Goal: Information Seeking & Learning: Learn about a topic

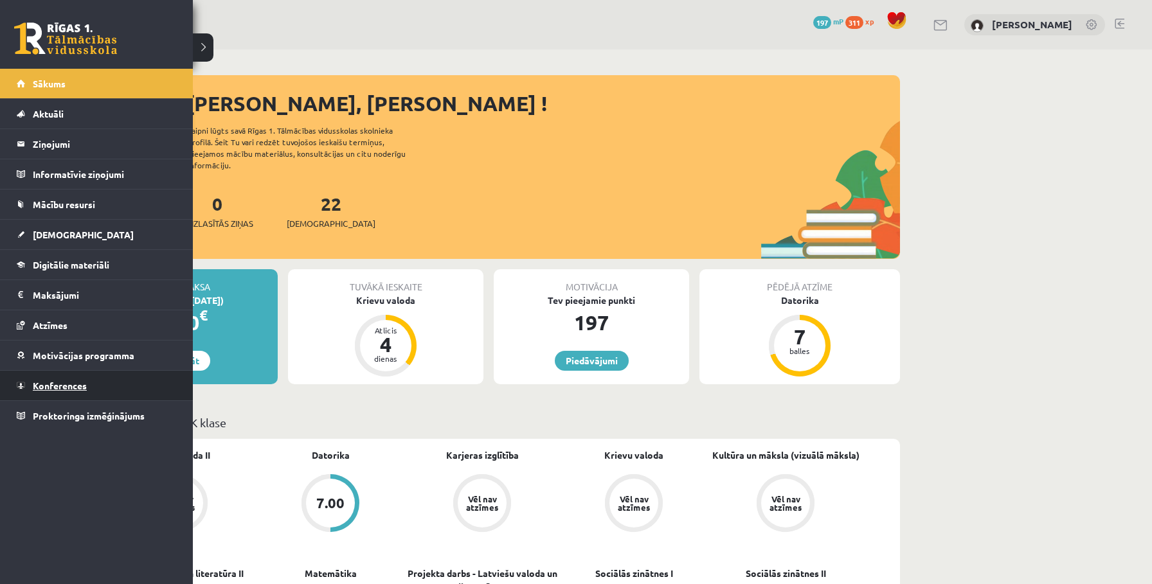
click at [47, 381] on span "Konferences" at bounding box center [60, 386] width 54 height 12
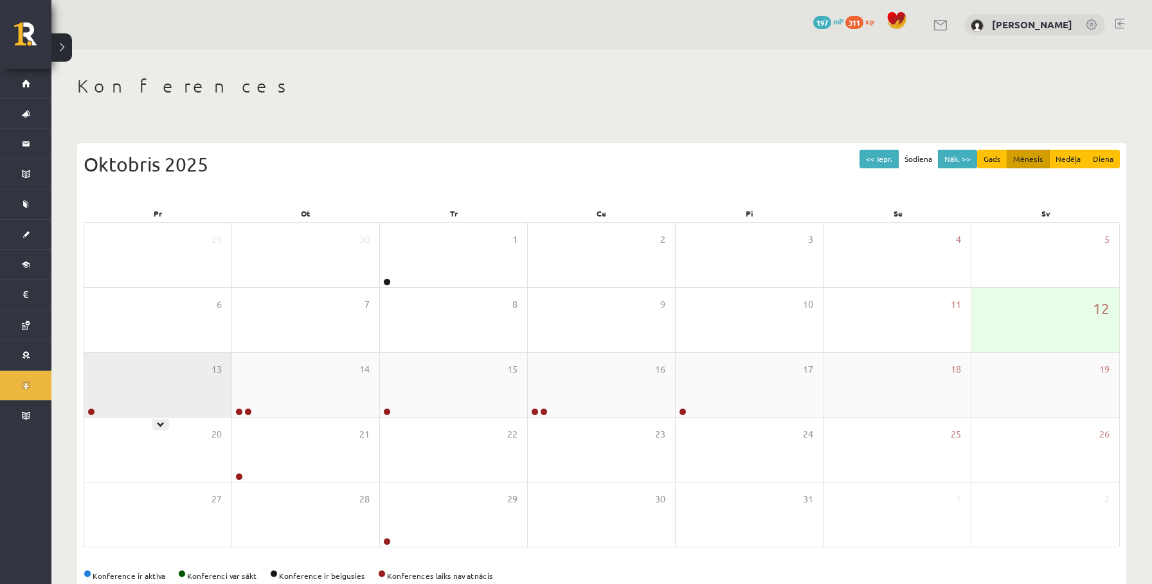
click at [141, 404] on div "13" at bounding box center [157, 385] width 147 height 64
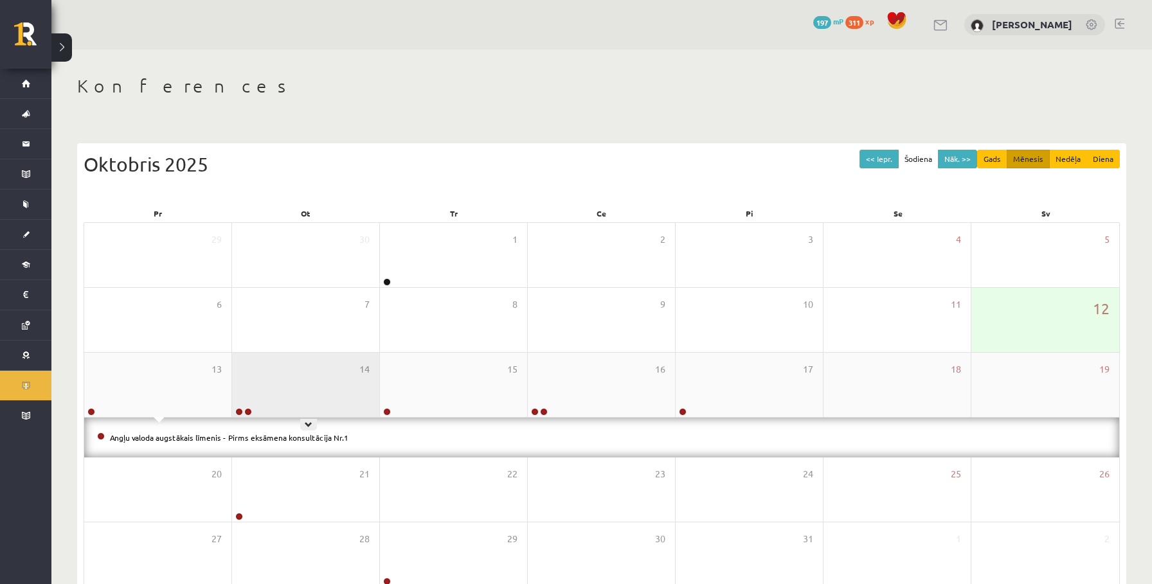
click at [297, 396] on div "14" at bounding box center [305, 385] width 147 height 64
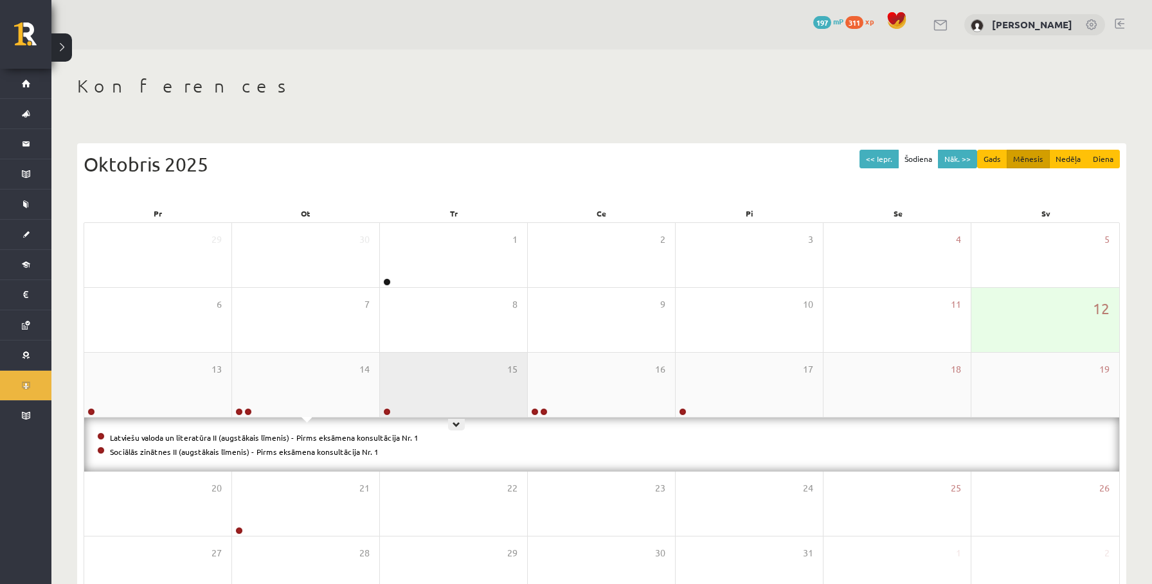
click at [481, 397] on div "15" at bounding box center [453, 385] width 147 height 64
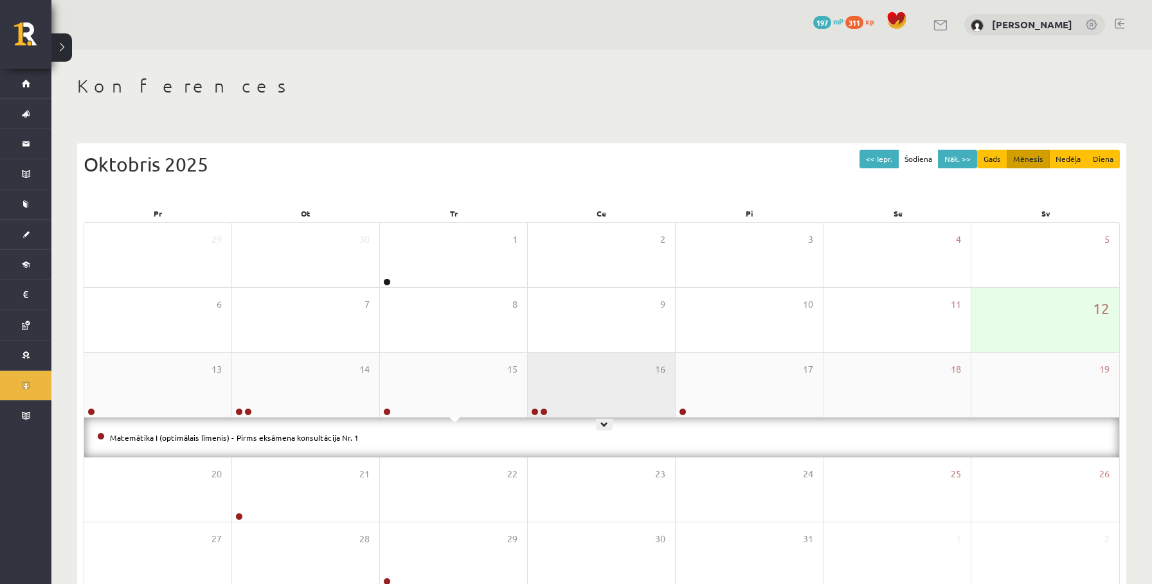
click at [598, 396] on div "16" at bounding box center [601, 385] width 147 height 64
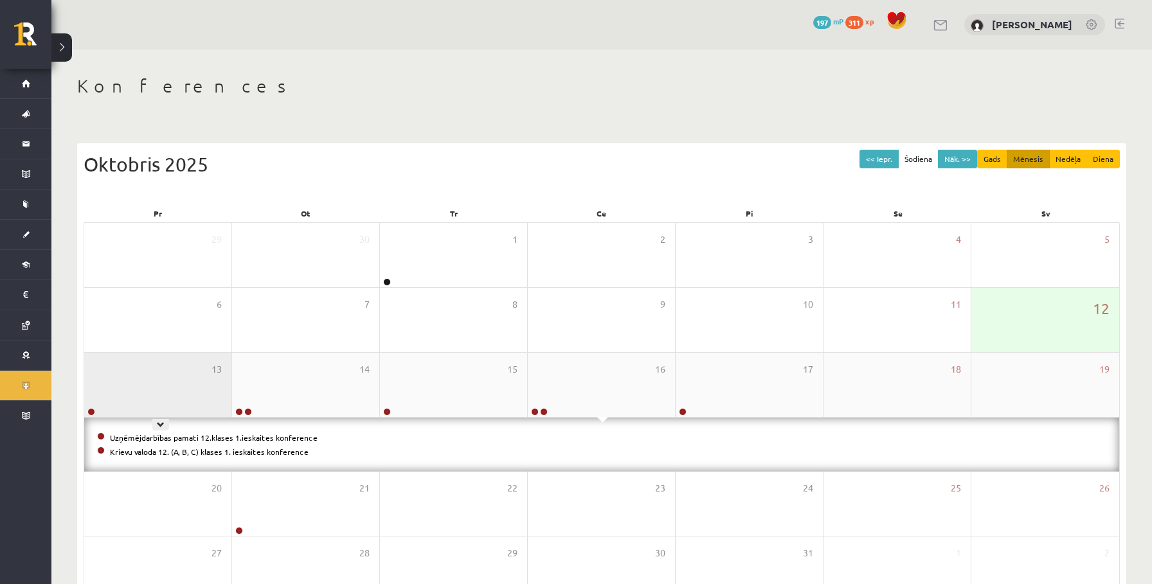
click at [129, 390] on div "13" at bounding box center [157, 385] width 147 height 64
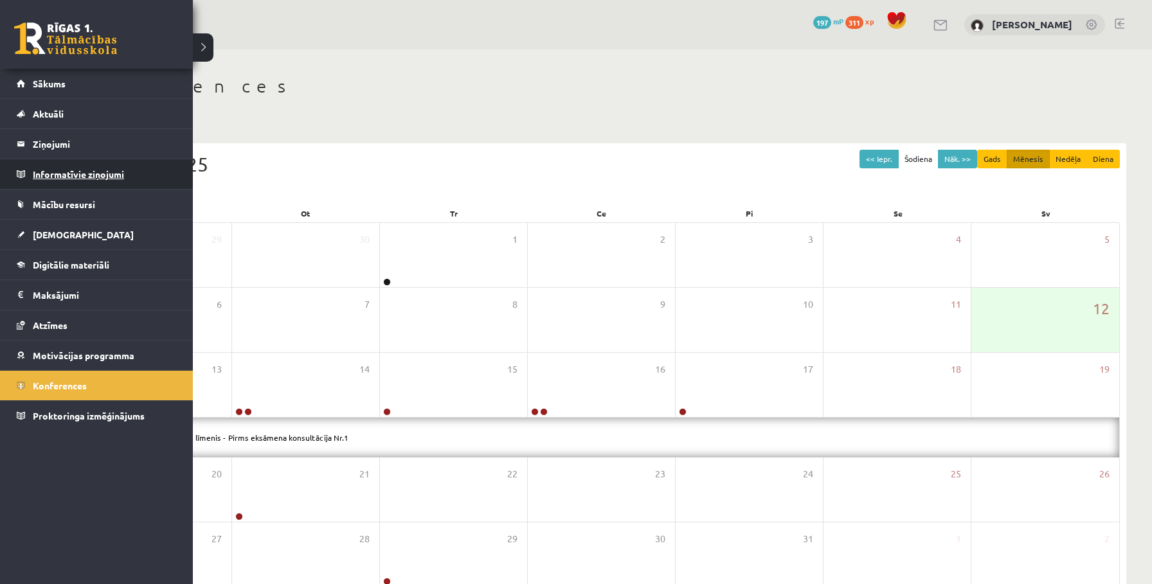
click at [46, 174] on legend "Informatīvie ziņojumi 0" at bounding box center [105, 174] width 144 height 30
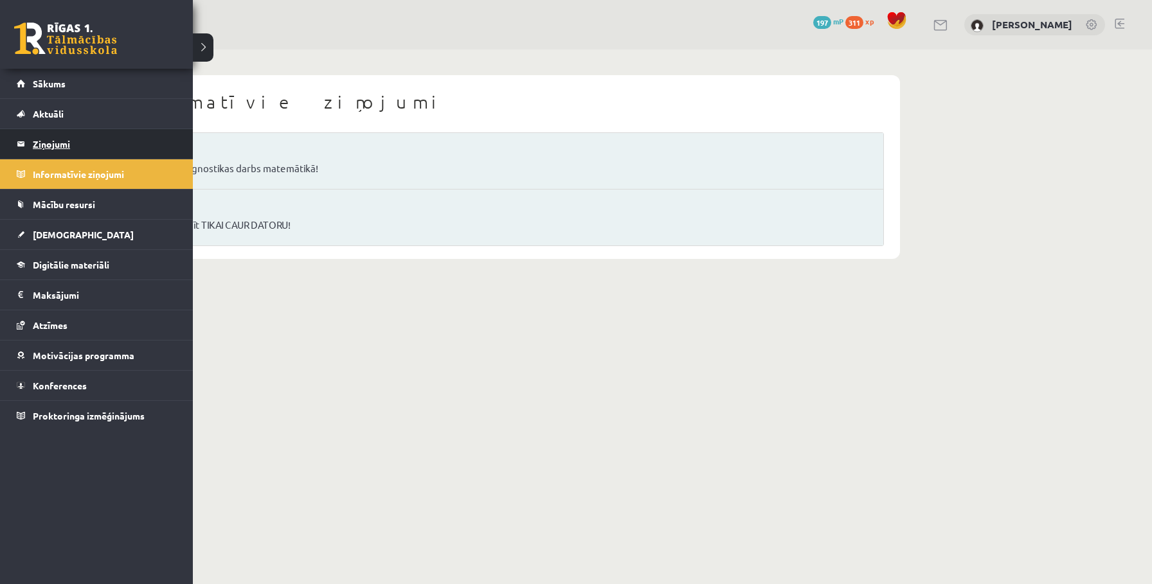
click at [52, 138] on legend "Ziņojumi 0" at bounding box center [105, 144] width 144 height 30
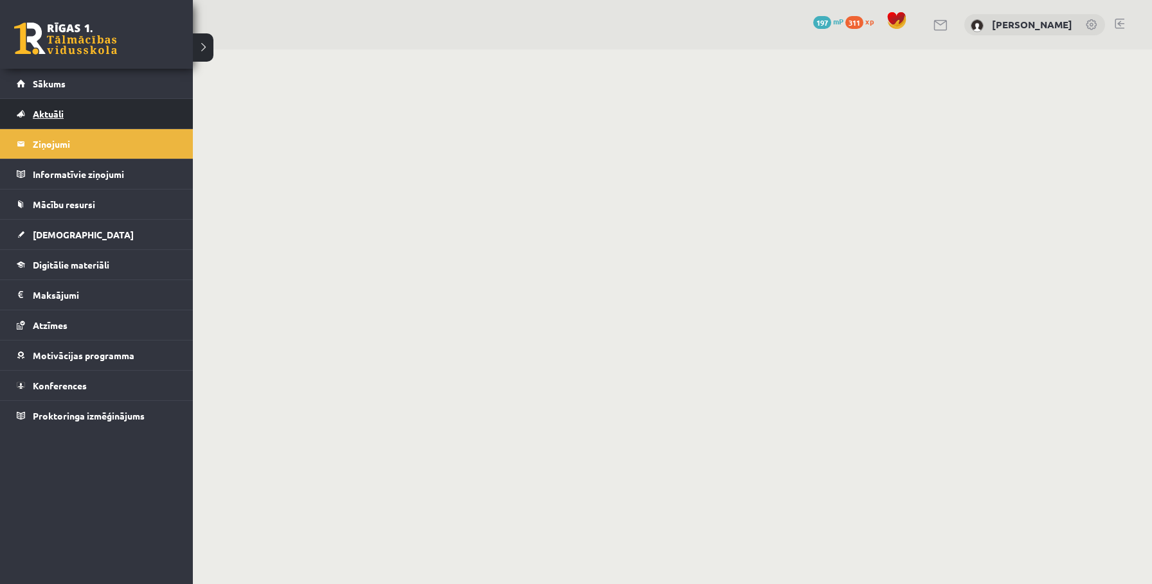
click at [33, 117] on span "Aktuāli" at bounding box center [48, 114] width 31 height 12
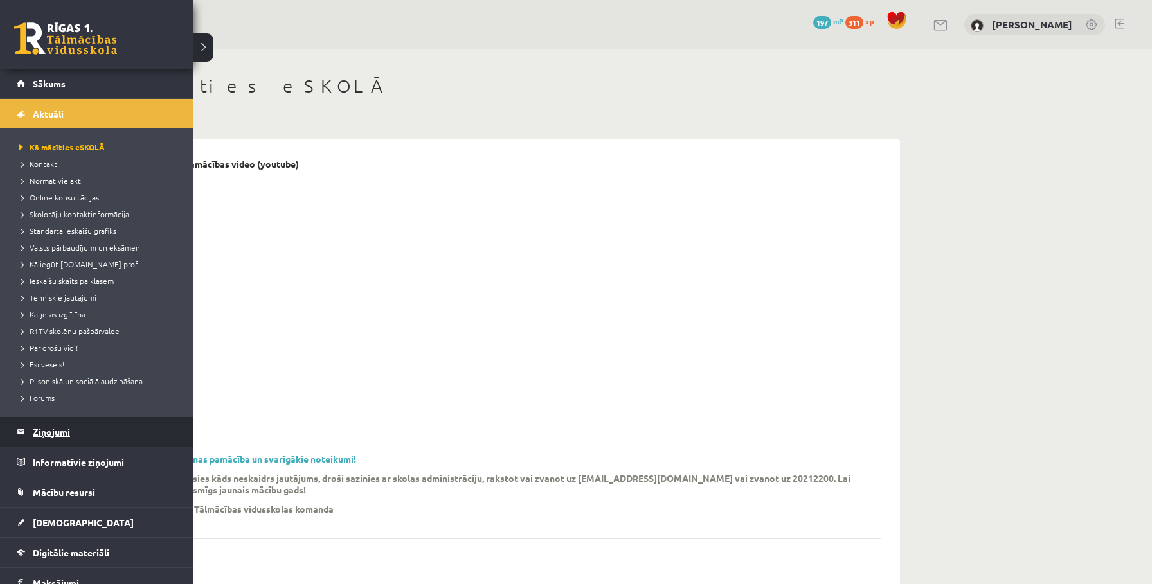
click at [29, 438] on link "Ziņojumi 0" at bounding box center [97, 432] width 160 height 30
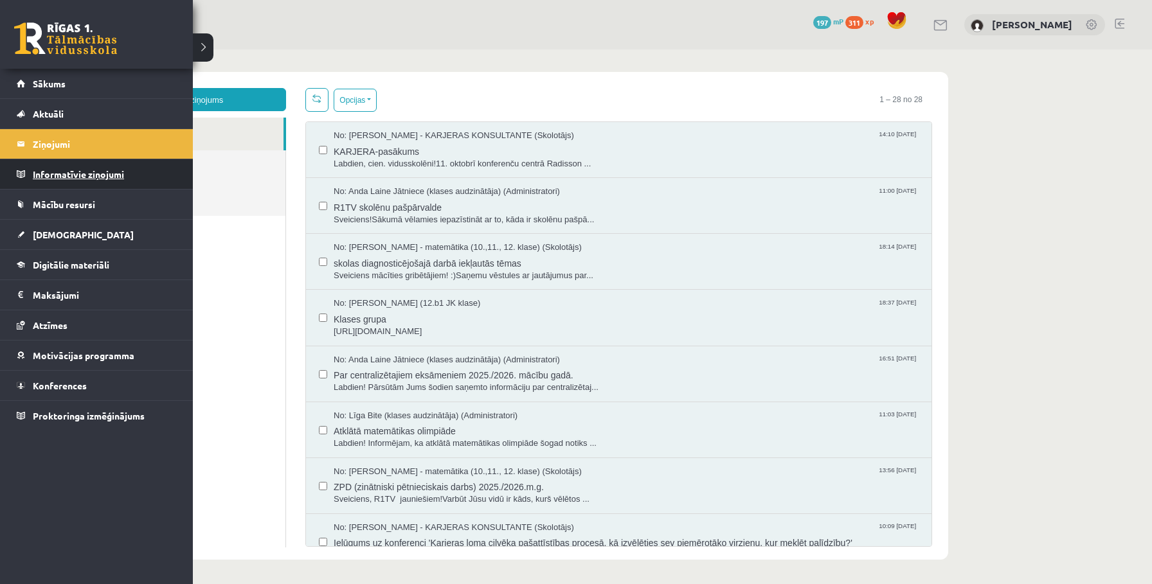
click at [31, 176] on link "Informatīvie ziņojumi 0" at bounding box center [97, 174] width 160 height 30
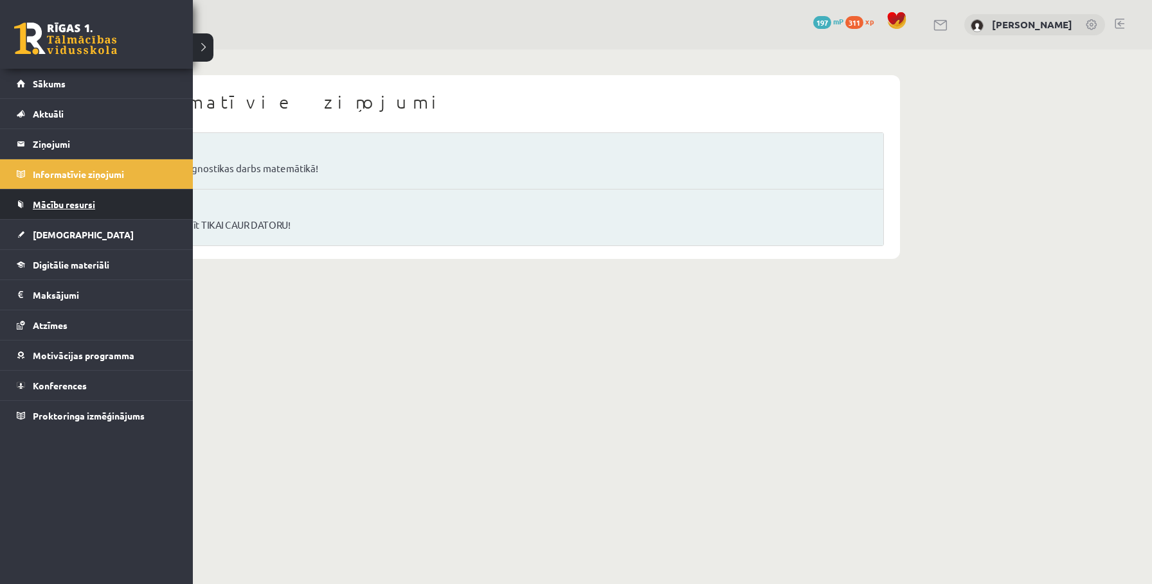
click at [25, 204] on link "Mācību resursi" at bounding box center [97, 205] width 160 height 30
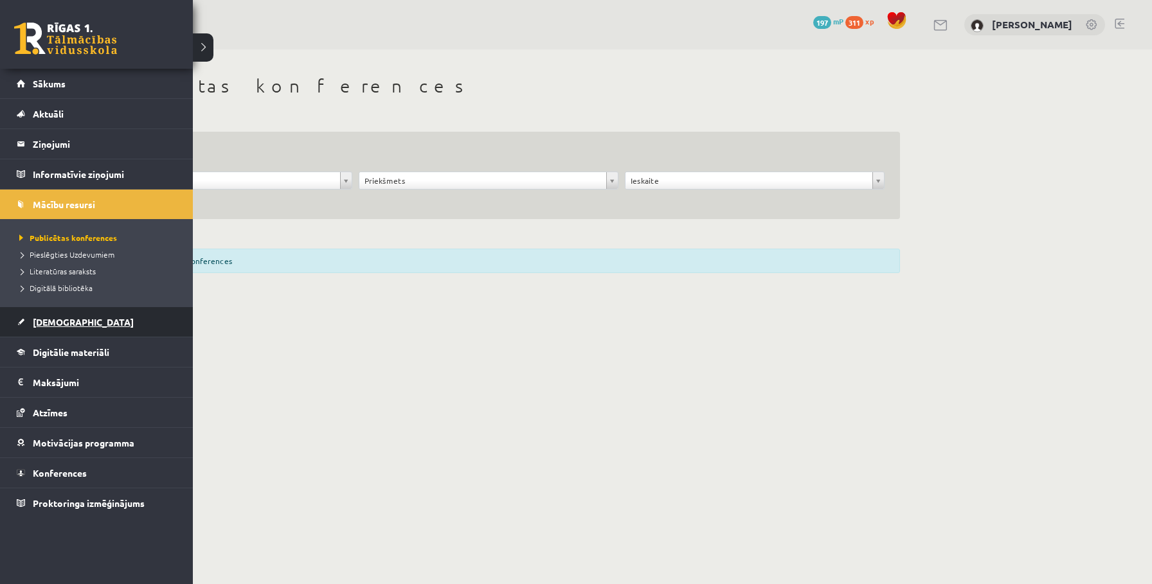
click at [60, 322] on span "[DEMOGRAPHIC_DATA]" at bounding box center [83, 322] width 101 height 12
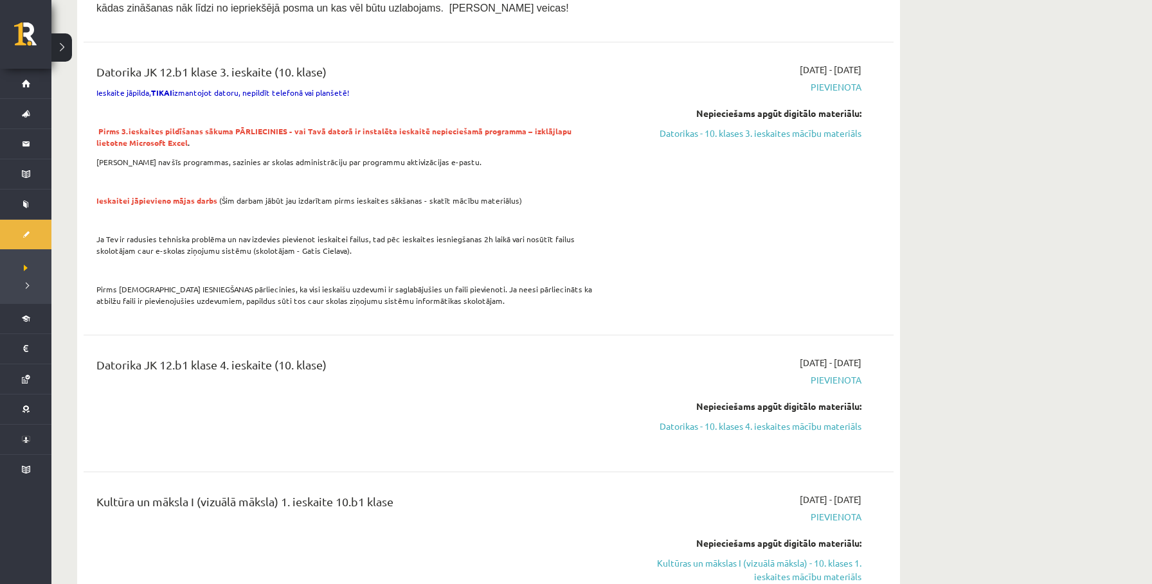
scroll to position [937, 0]
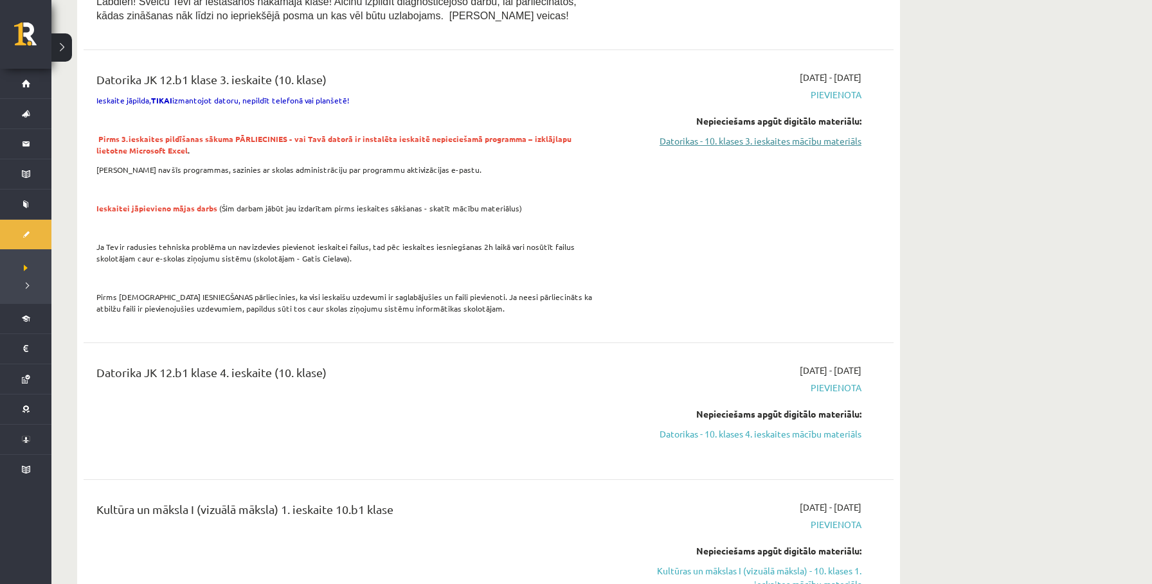
click at [696, 138] on link "Datorikas - 10. klases 3. ieskaites mācību materiāls" at bounding box center [740, 141] width 242 height 14
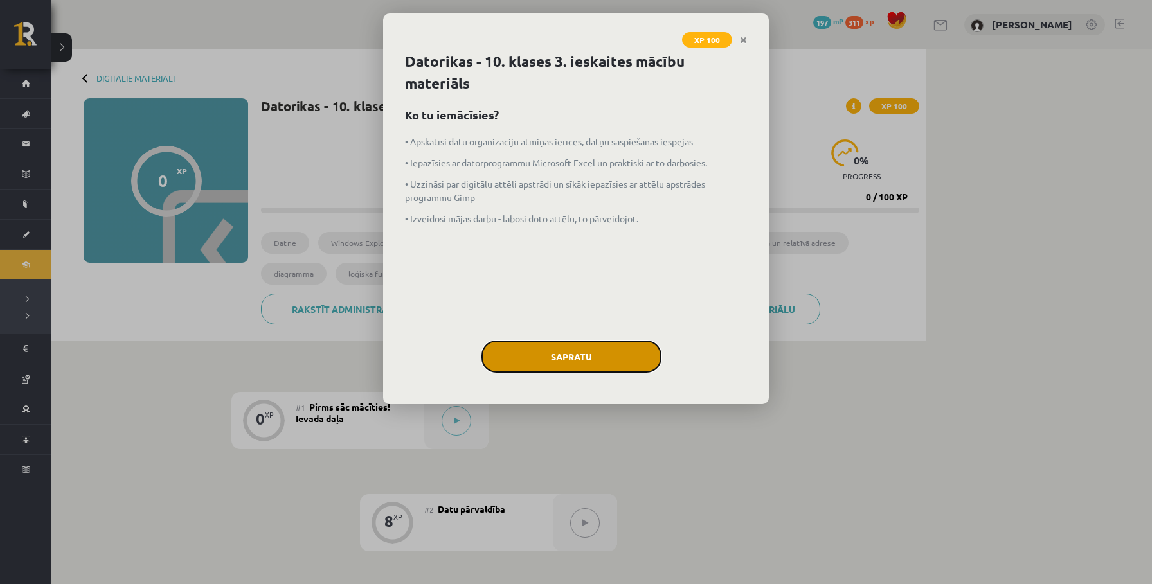
click at [570, 357] on button "Sapratu" at bounding box center [572, 357] width 180 height 32
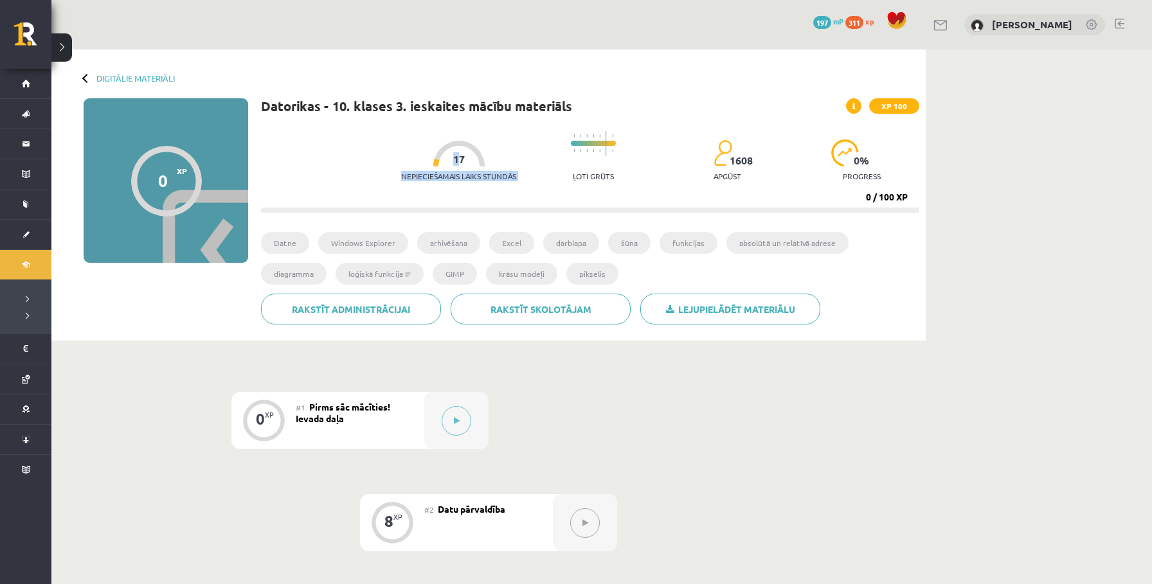
drag, startPoint x: 448, startPoint y: 161, endPoint x: 458, endPoint y: 161, distance: 10.3
click at [458, 161] on div "Nepieciešamais laiks stundās 17" at bounding box center [458, 165] width 115 height 48
